Goal: Task Accomplishment & Management: Use online tool/utility

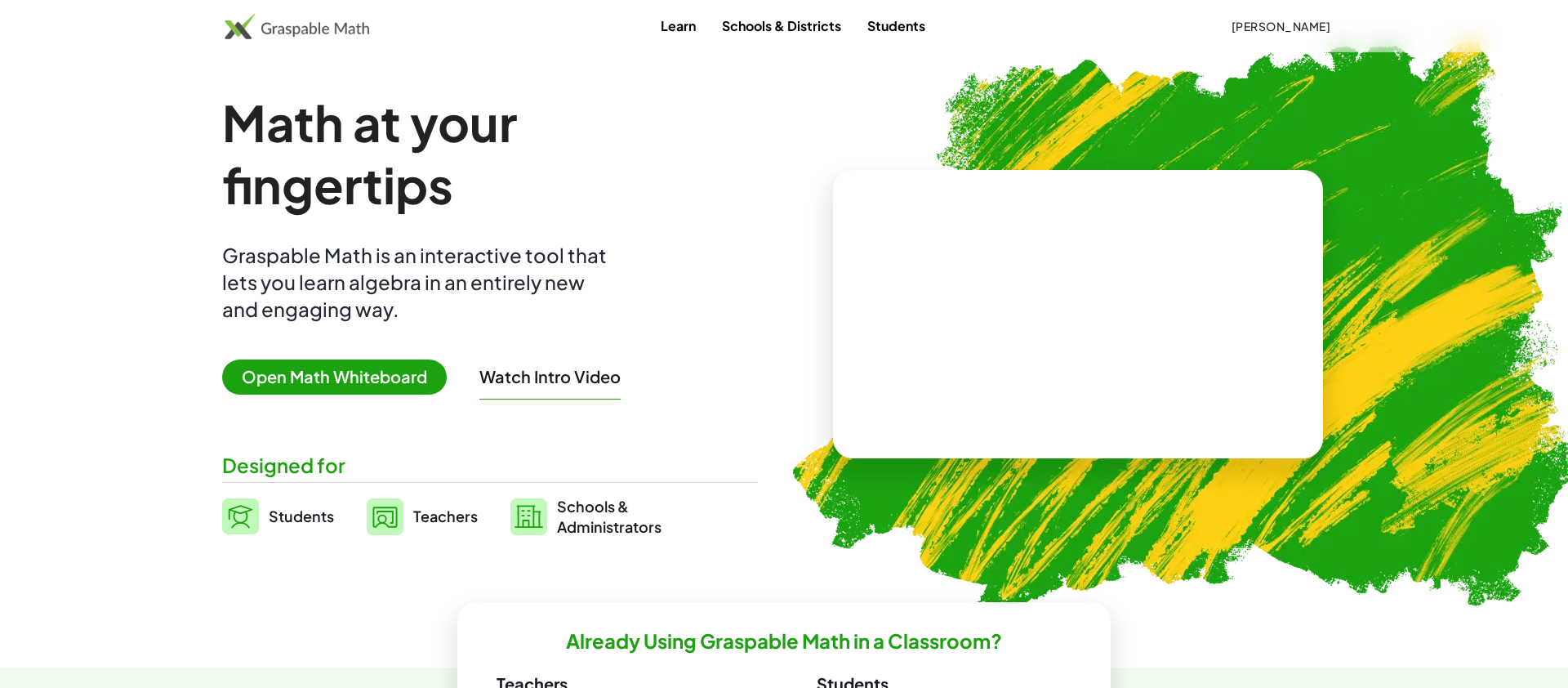
click at [1269, 19] on span "[PERSON_NAME]" at bounding box center [1280, 25] width 100 height 14
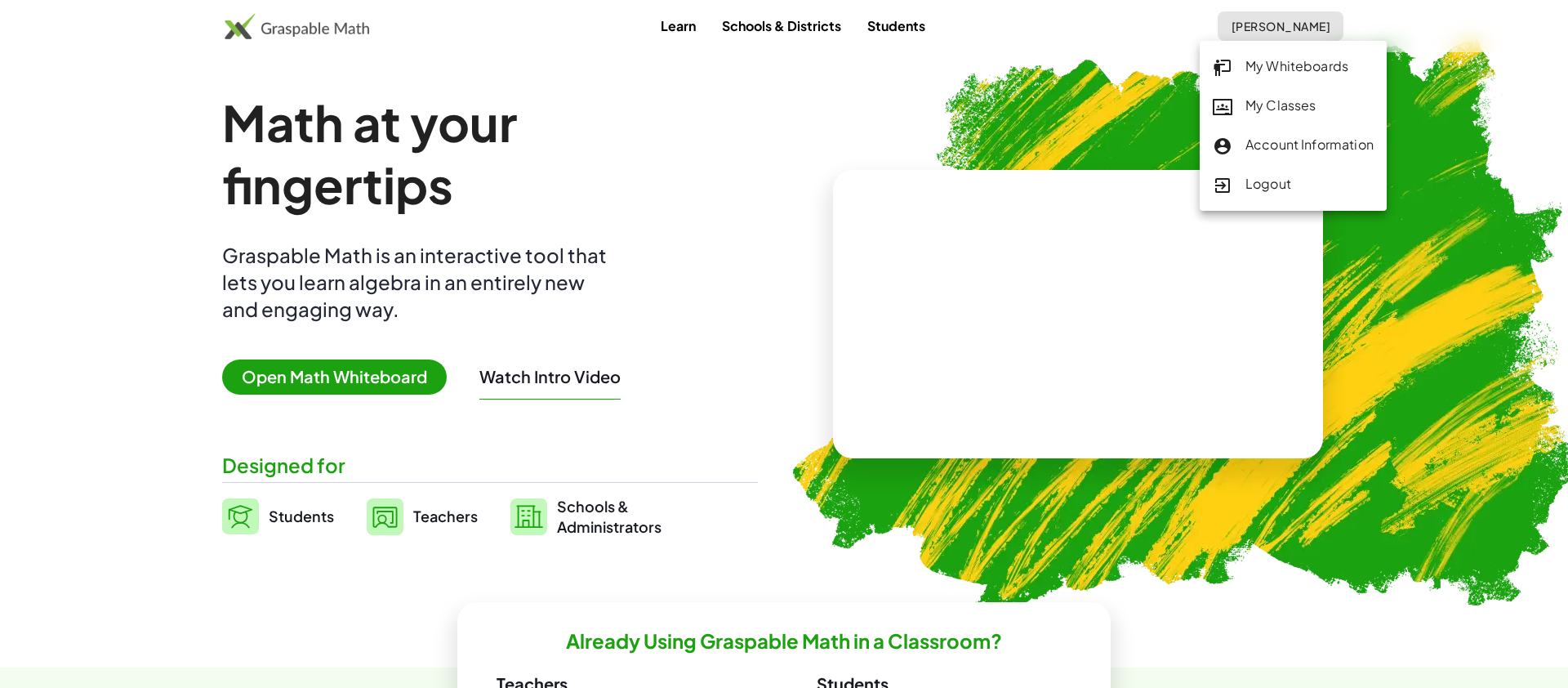
click at [1259, 106] on div "My Classes" at bounding box center [1293, 106] width 161 height 21
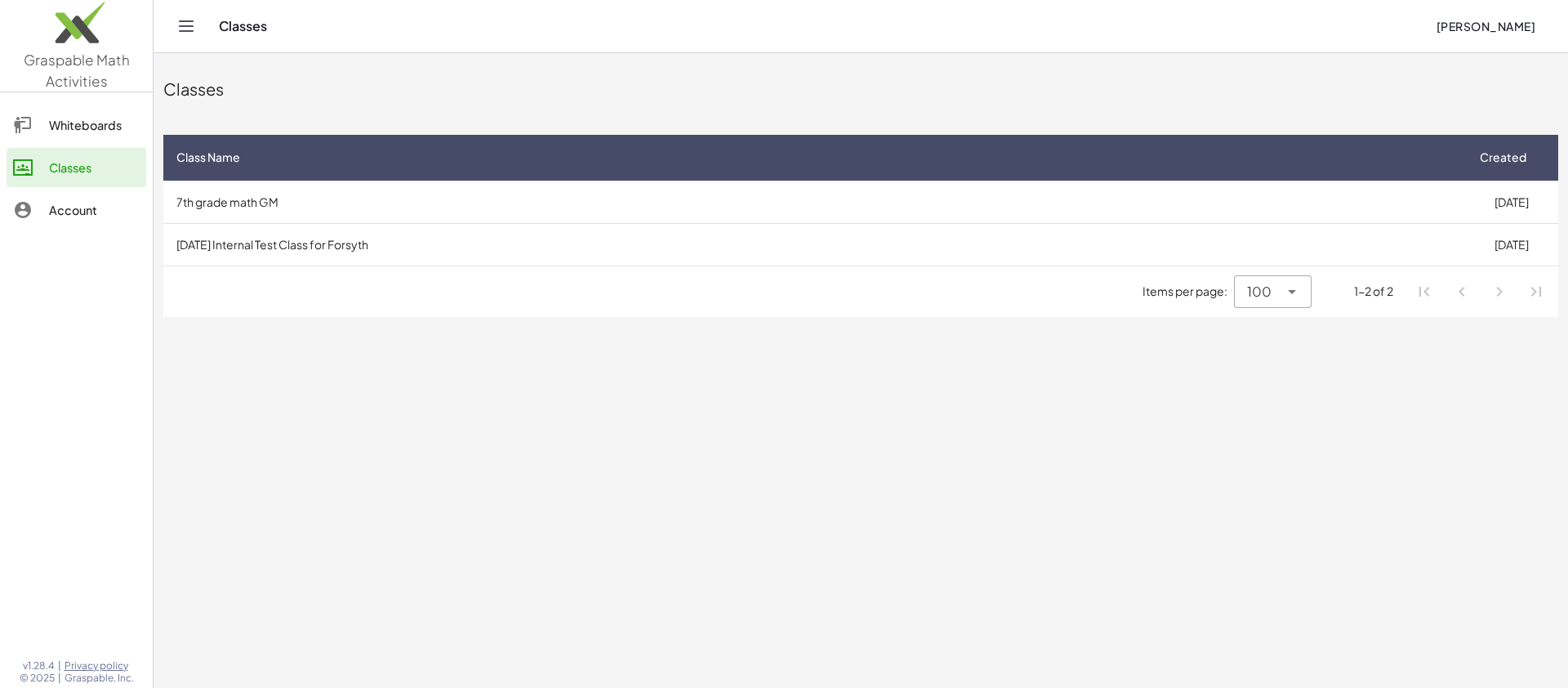
click at [403, 248] on td "[DATE] Internal Test Class for Forsyth" at bounding box center [813, 244] width 1301 height 43
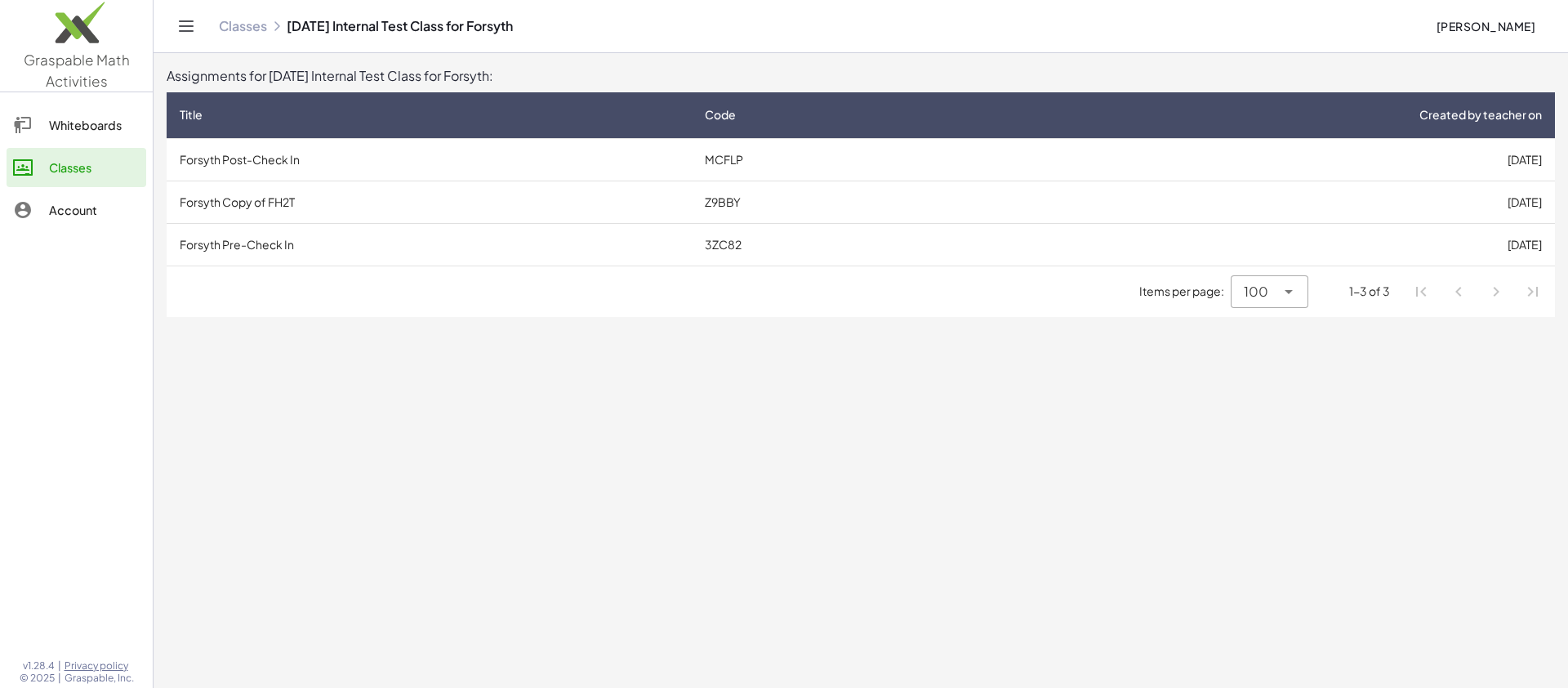
click at [441, 240] on td "Forsyth Pre-Check In" at bounding box center [429, 244] width 526 height 43
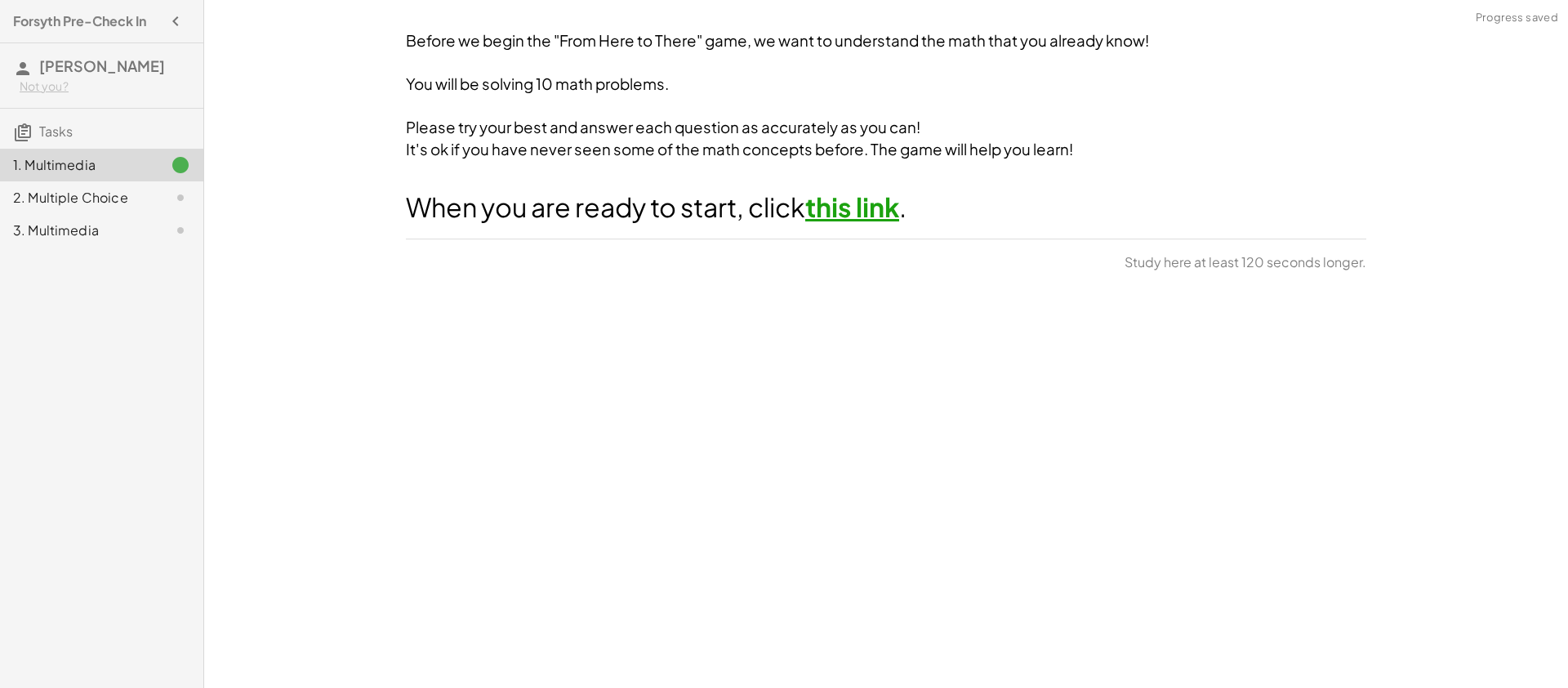
click at [845, 207] on link "this link" at bounding box center [851, 207] width 94 height 33
